Goal: Use online tool/utility

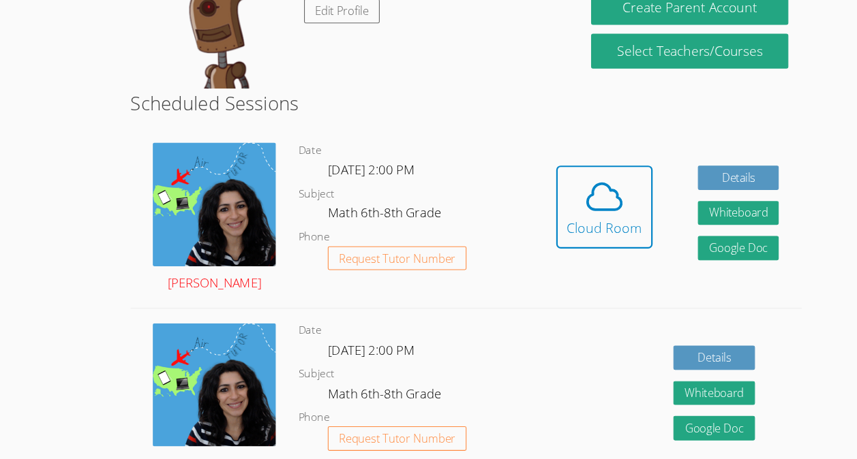
scroll to position [257, 0]
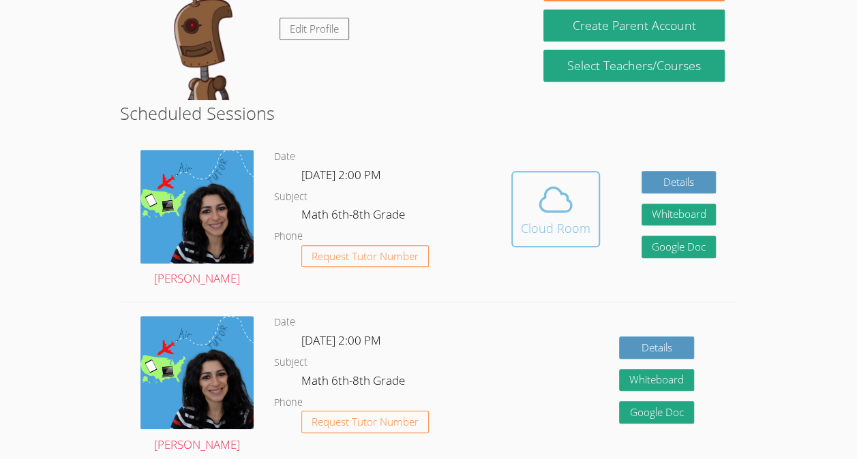
click at [542, 212] on icon at bounding box center [555, 200] width 31 height 24
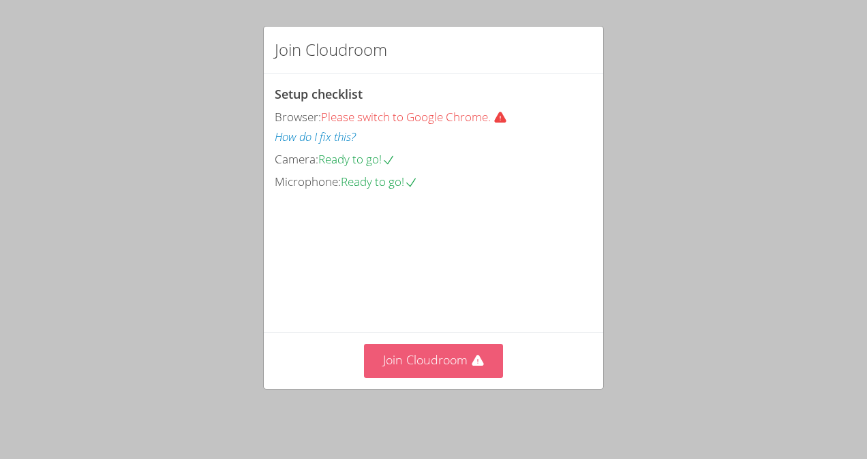
click at [444, 366] on button "Join Cloudroom" at bounding box center [434, 360] width 140 height 33
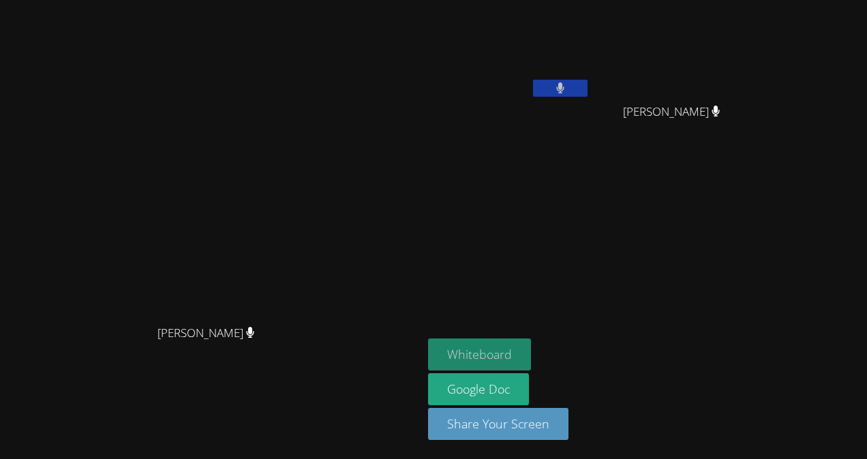
click at [531, 354] on button "Whiteboard" at bounding box center [479, 355] width 103 height 32
click at [590, 49] on video at bounding box center [509, 50] width 162 height 91
